Goal: Obtain resource: Download file/media

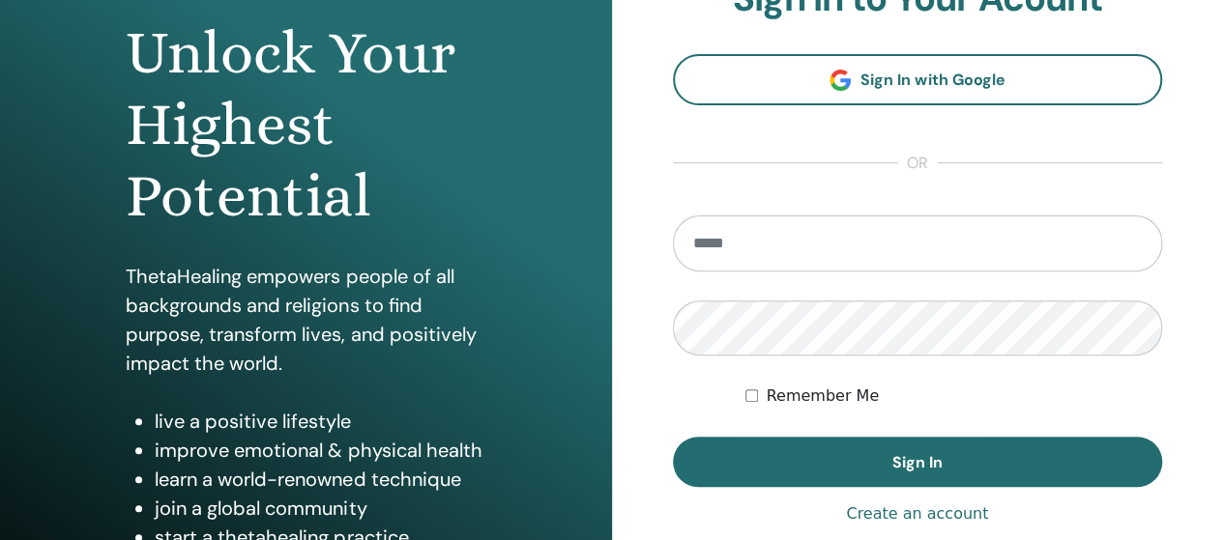
scroll to position [387, 0]
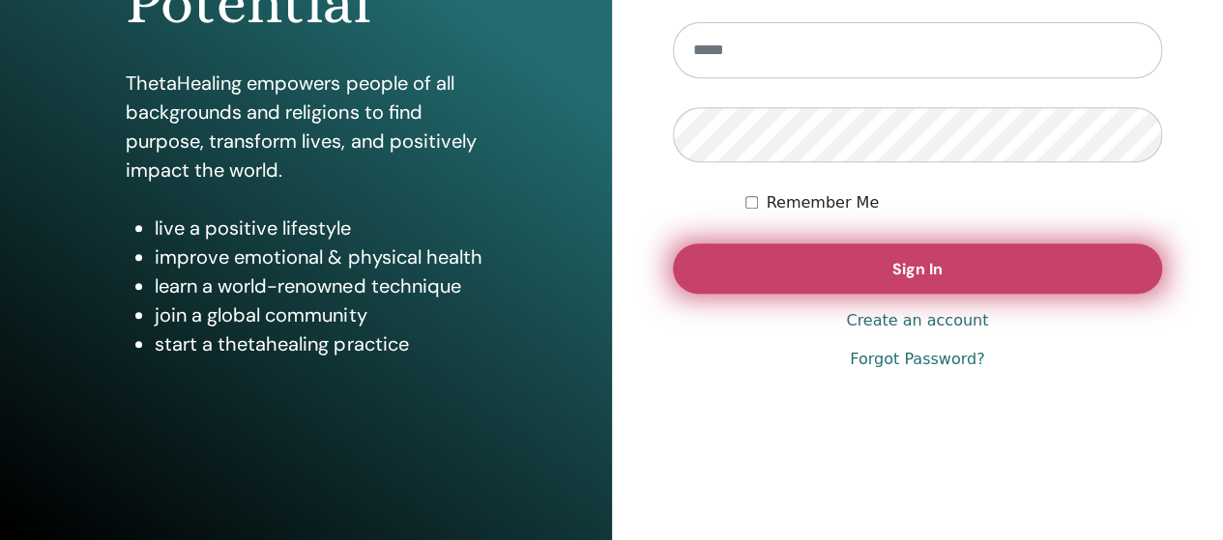
type input "**********"
click at [888, 276] on button "Sign In" at bounding box center [918, 269] width 490 height 50
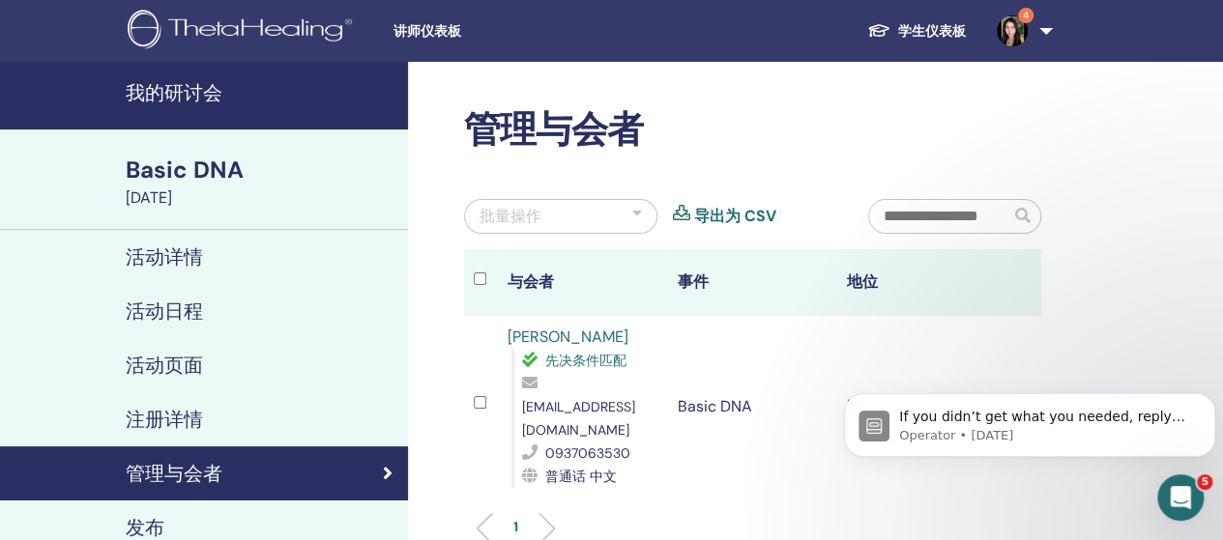
drag, startPoint x: 1187, startPoint y: 3, endPoint x: 790, endPoint y: 109, distance: 411.4
drag, startPoint x: 790, startPoint y: 109, endPoint x: 1160, endPoint y: 158, distance: 373.5
click at [1160, 158] on div "管理与会者 批量操作 导出为 CSV 与会者 事件 地位 [PERSON_NAME] 先决条件匹配 [EMAIL_ADDRESS][DOMAIN_NAME] …" at bounding box center [815, 453] width 815 height 783
drag, startPoint x: 1203, startPoint y: 2, endPoint x: 1207, endPoint y: 132, distance: 130.6
click at [1207, 132] on div "管理与会者 批量操作 导出为 CSV 与会者 事件 地位 [PERSON_NAME] 先决条件匹配 [EMAIL_ADDRESS][DOMAIN_NAME] …" at bounding box center [815, 453] width 815 height 783
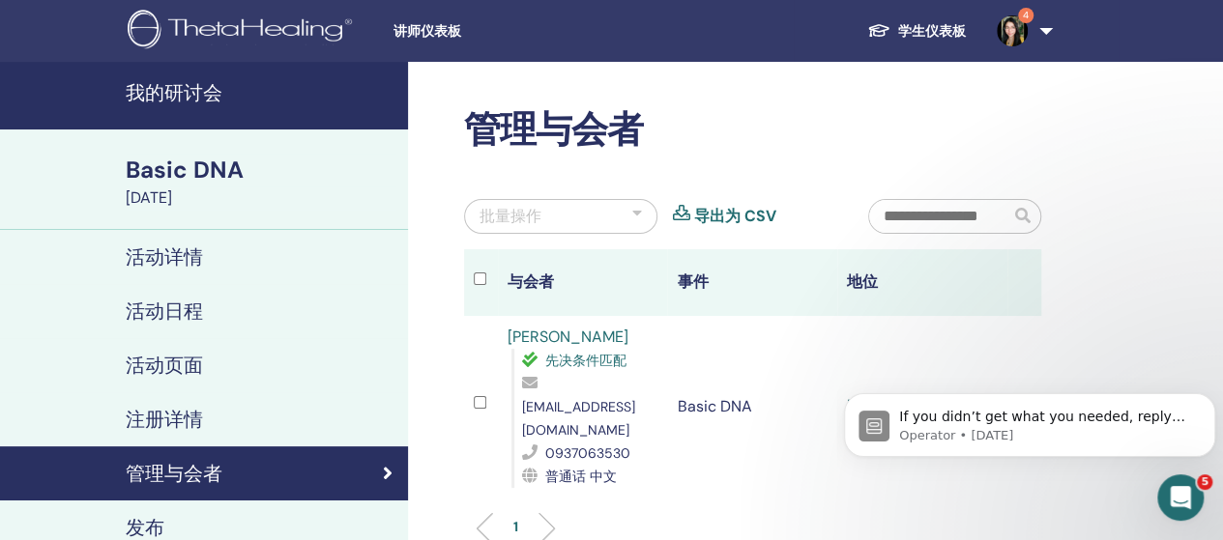
drag, startPoint x: 1207, startPoint y: 132, endPoint x: 831, endPoint y: 144, distance: 376.3
click at [831, 144] on h2 "管理与会者" at bounding box center [752, 130] width 577 height 44
click at [199, 71] on link "我的研讨会" at bounding box center [204, 96] width 408 height 68
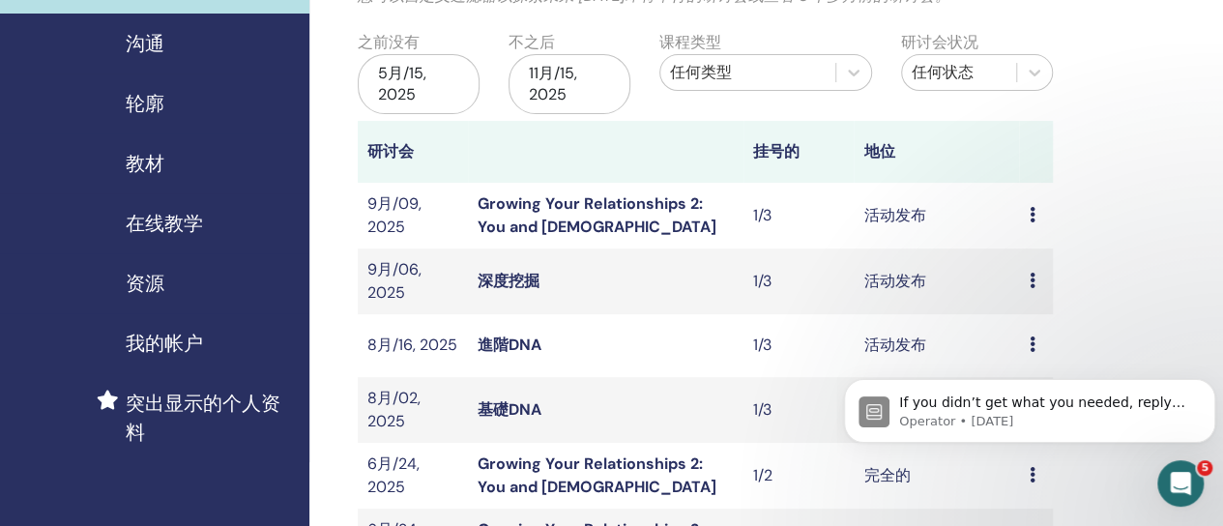
scroll to position [193, 0]
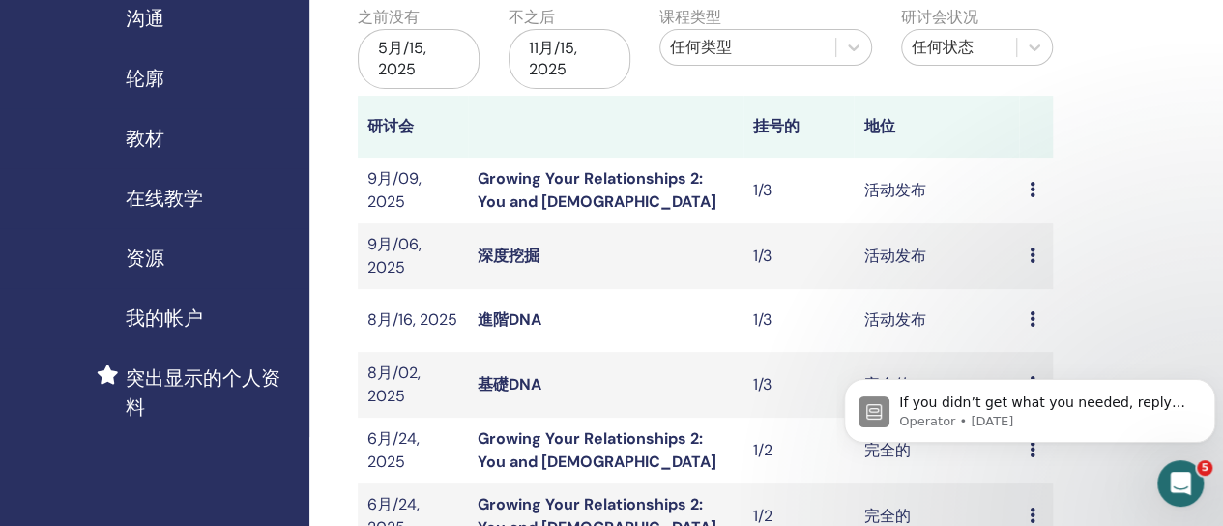
click at [151, 136] on span "教材" at bounding box center [145, 138] width 39 height 29
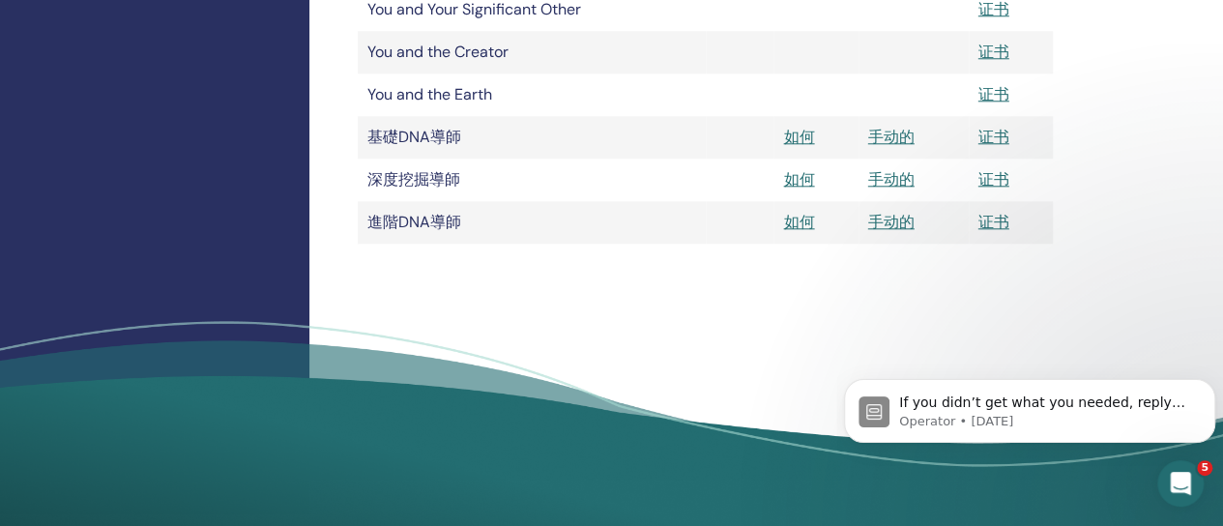
scroll to position [967, 0]
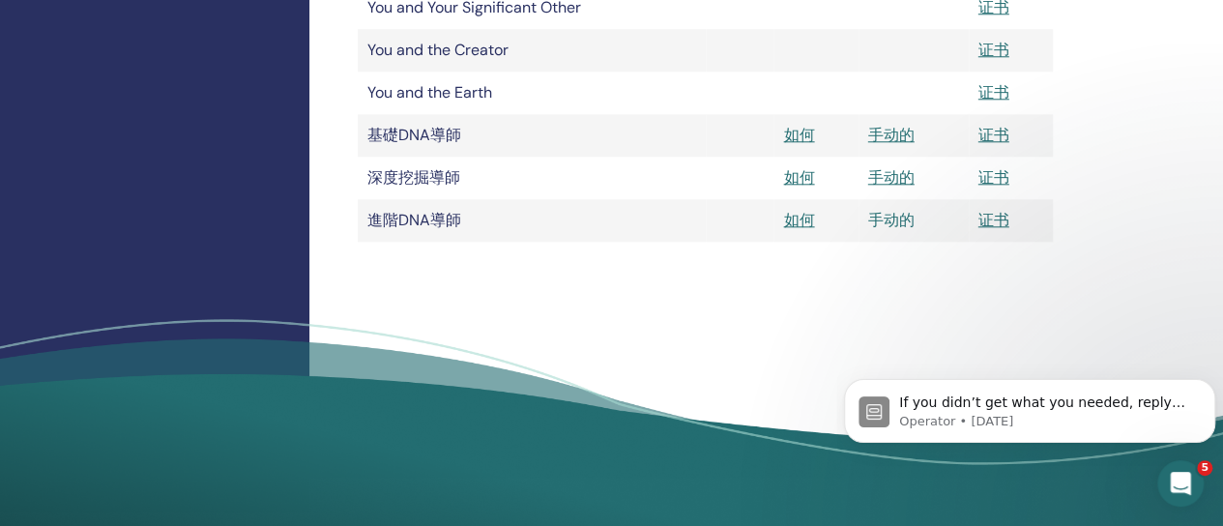
click at [895, 210] on link "手动的" at bounding box center [891, 220] width 46 height 20
